Goal: Task Accomplishment & Management: Manage account settings

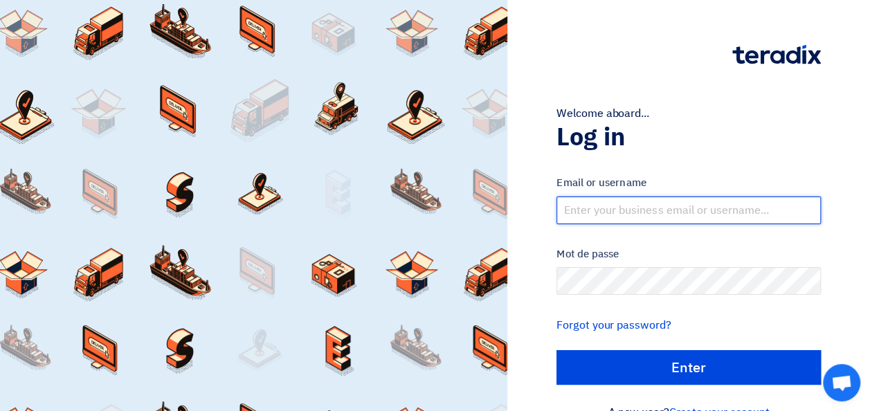
click at [607, 209] on input "text" at bounding box center [688, 210] width 264 height 28
type input "[EMAIL_ADDRESS][DOMAIN_NAME]"
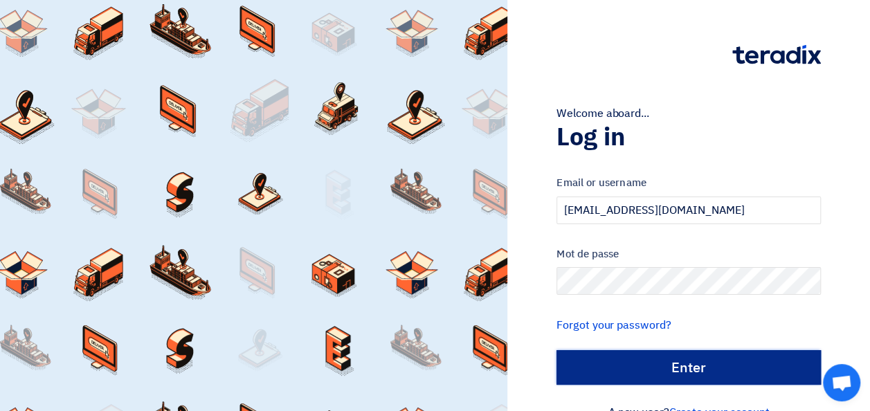
click at [630, 360] on input "الدخول" at bounding box center [688, 367] width 264 height 35
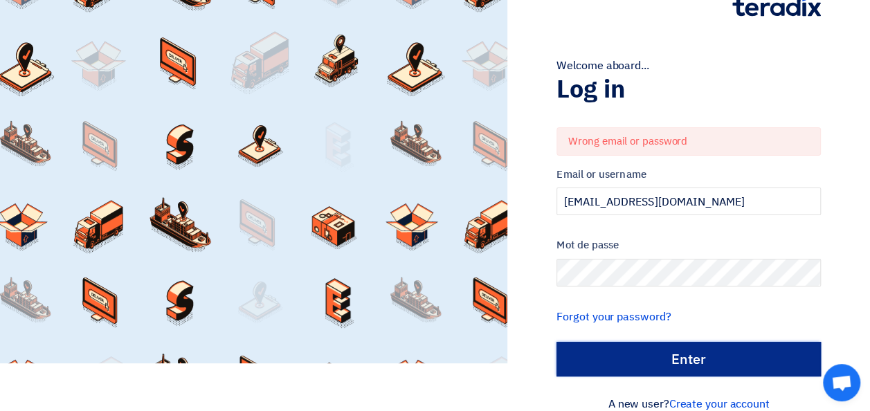
scroll to position [69, 0]
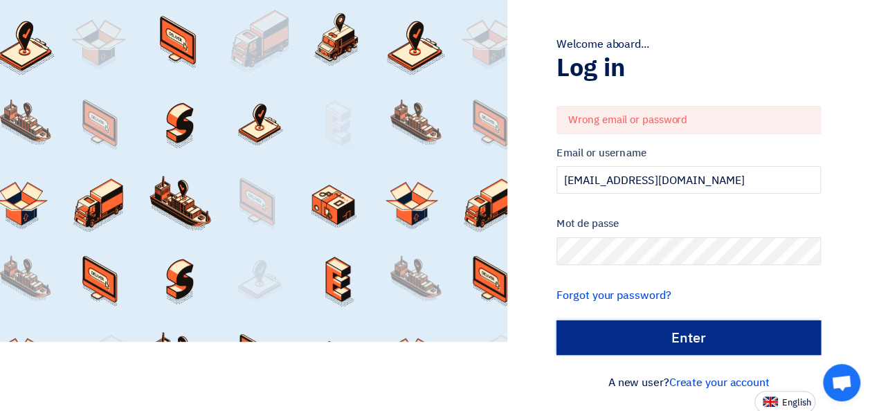
type input "Enter"
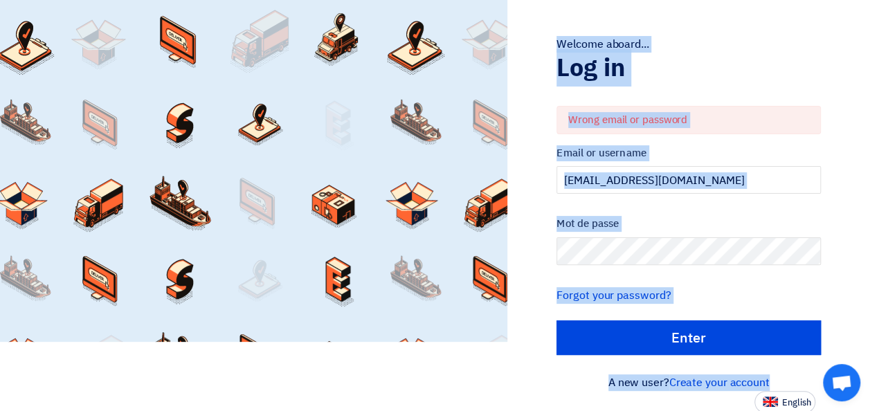
drag, startPoint x: 534, startPoint y: 15, endPoint x: 804, endPoint y: 380, distance: 454.1
click at [804, 380] on div "Welcome aboard... Log in Wrong email or password Email or username [EMAIL_ADDRE…" at bounding box center [688, 172] width 342 height 482
drag, startPoint x: 804, startPoint y: 380, endPoint x: 775, endPoint y: 303, distance: 82.7
click at [775, 303] on div "Forgot your password?" at bounding box center [688, 295] width 264 height 17
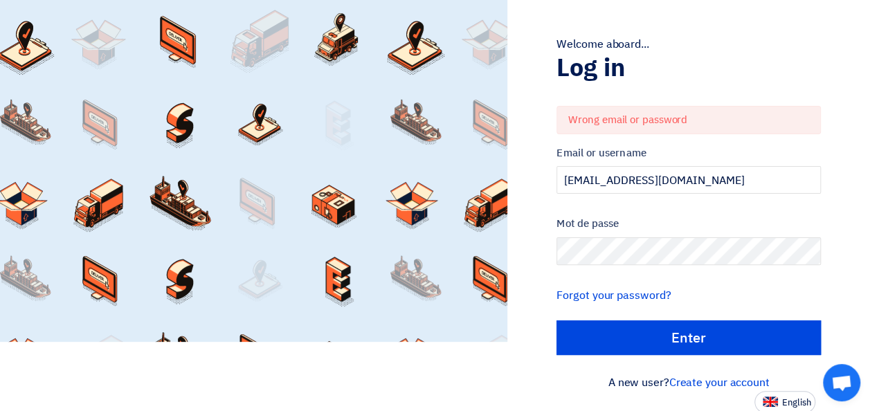
click at [488, 307] on div at bounding box center [253, 136] width 507 height 411
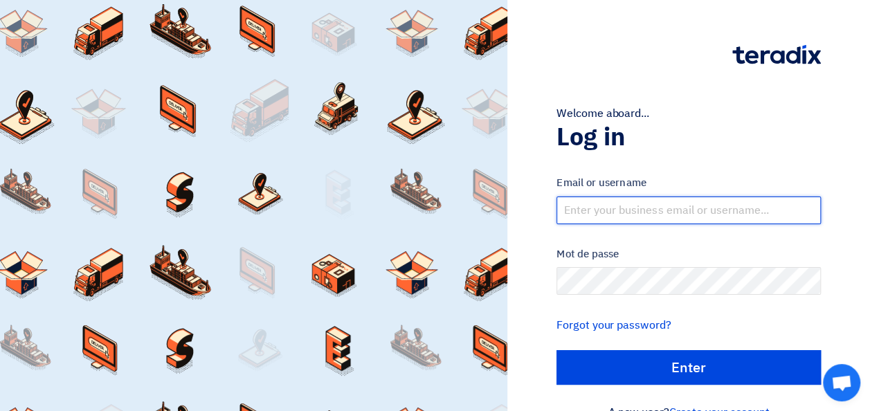
click at [582, 208] on input "text" at bounding box center [688, 210] width 264 height 28
type input "[EMAIL_ADDRESS][DOMAIN_NAME]"
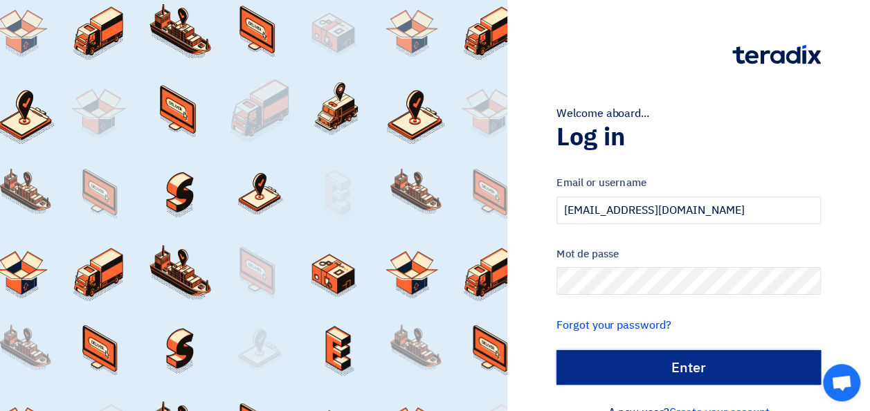
click at [620, 360] on input "الدخول" at bounding box center [688, 367] width 264 height 35
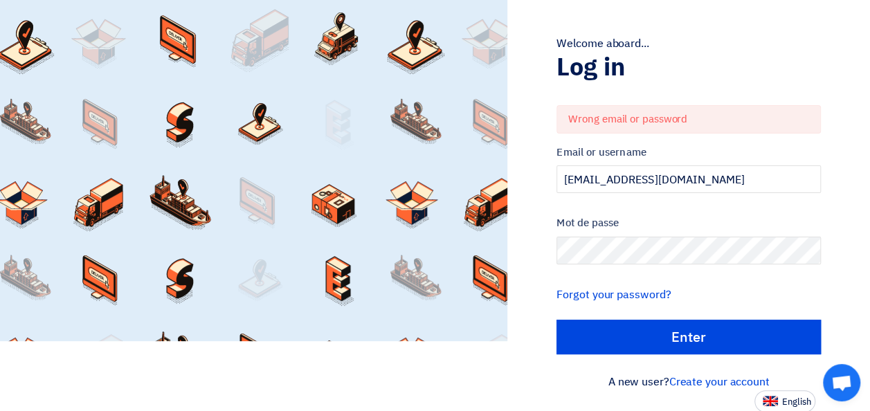
scroll to position [71, 0]
